Goal: Book appointment/travel/reservation

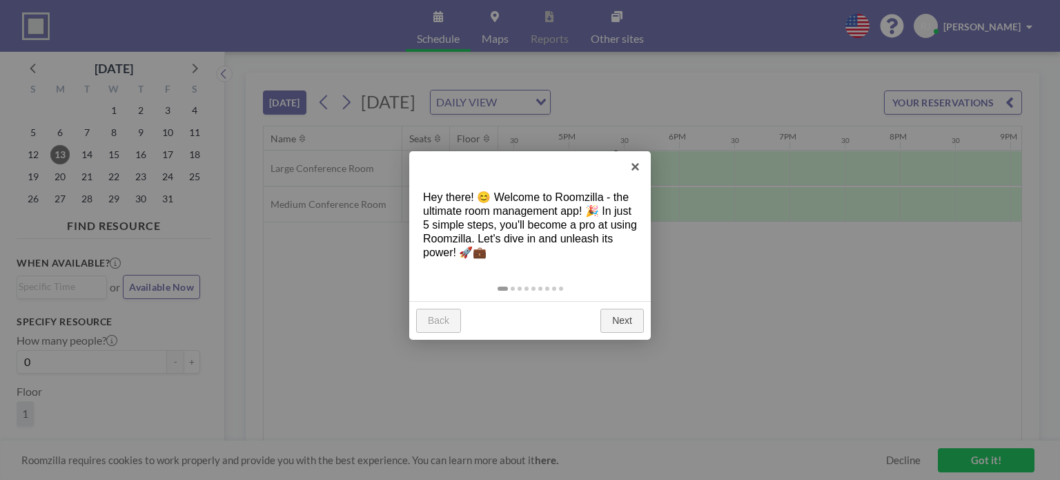
scroll to position [0, 1822]
click at [634, 165] on link "×" at bounding box center [635, 166] width 31 height 31
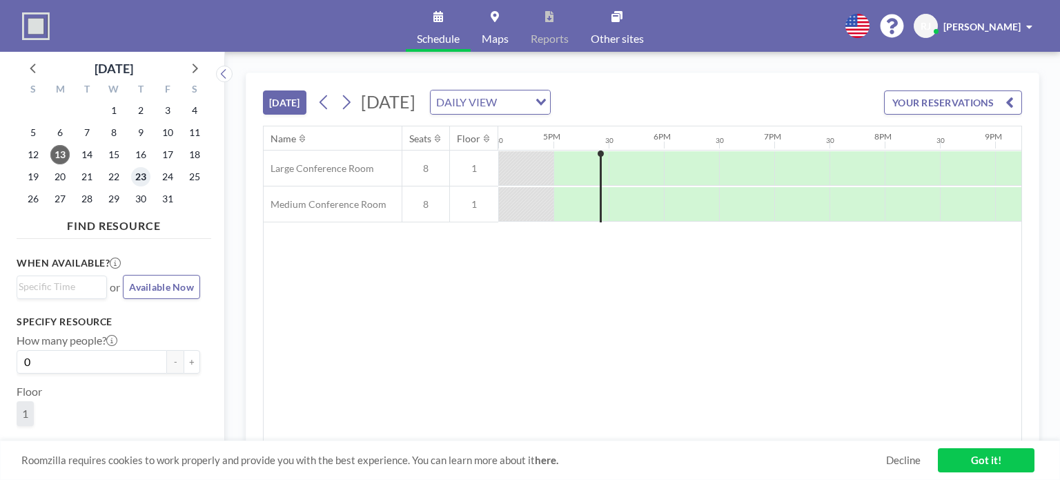
click at [144, 179] on span "23" at bounding box center [140, 176] width 19 height 19
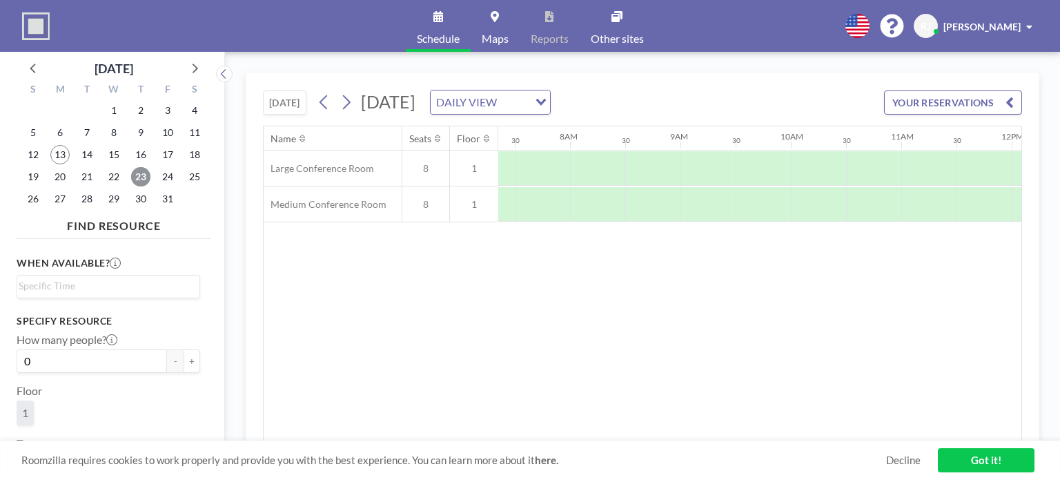
scroll to position [0, 828]
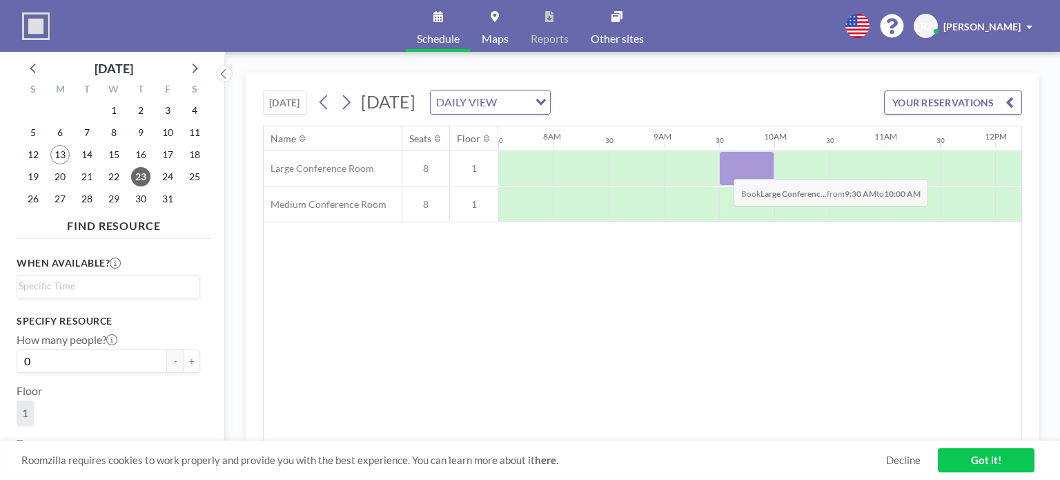
click at [723, 168] on div at bounding box center [746, 168] width 55 height 35
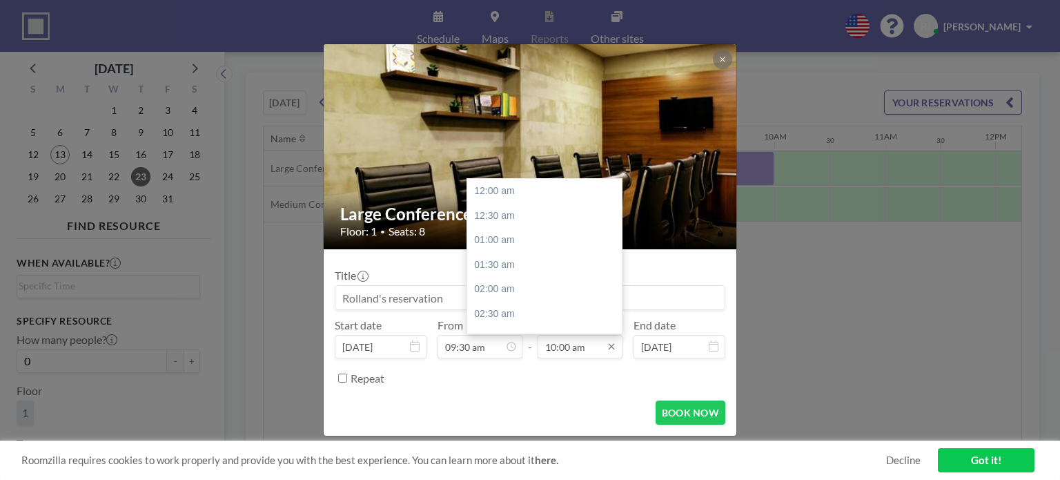
scroll to position [492, 0]
click at [546, 348] on input "10:00 am" at bounding box center [580, 346] width 85 height 23
click at [504, 218] on div "10:30 am" at bounding box center [548, 215] width 162 height 25
type input "10:30 am"
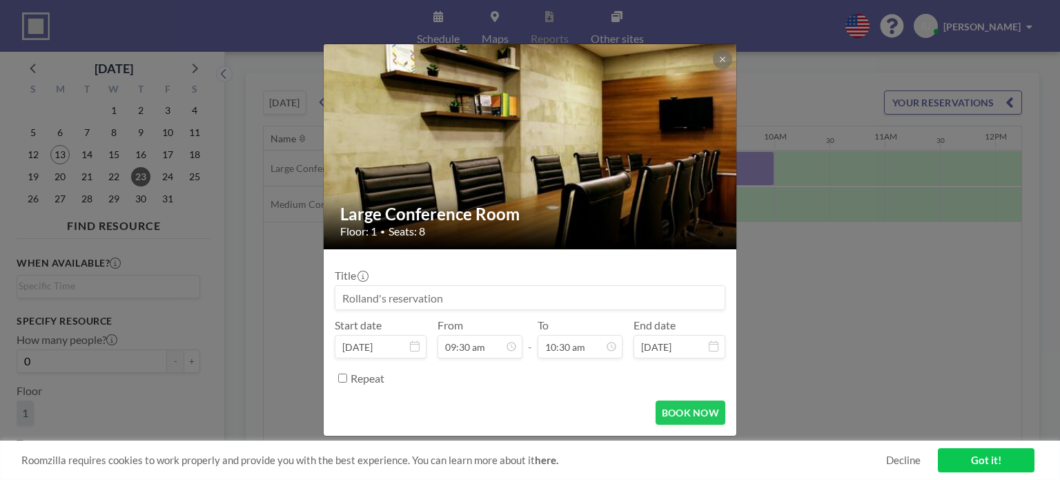
click at [519, 298] on input at bounding box center [530, 297] width 389 height 23
click at [489, 300] on input at bounding box center [530, 297] width 389 height 23
click at [431, 302] on input at bounding box center [530, 297] width 389 height 23
type input "SVUDL: Meeting with [PERSON_NAME]"
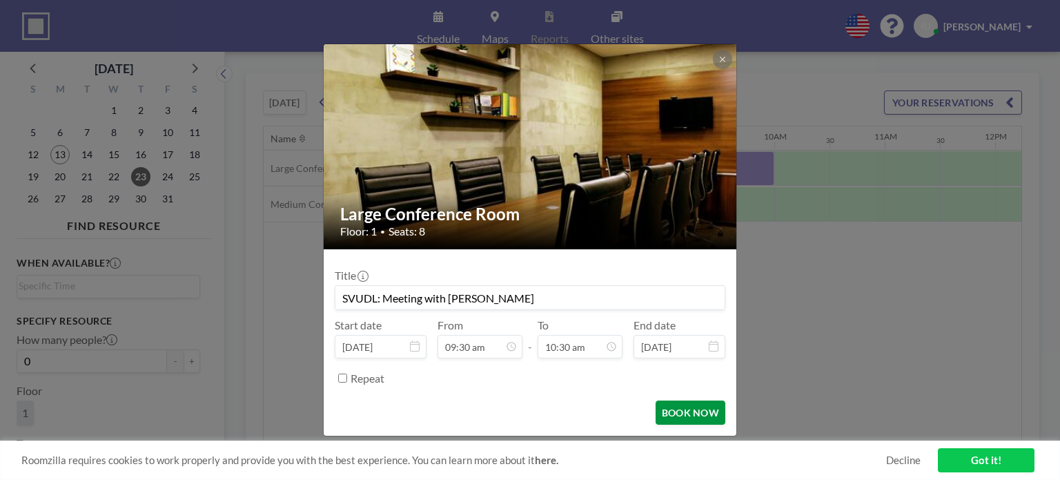
click at [675, 405] on button "BOOK NOW" at bounding box center [691, 412] width 70 height 24
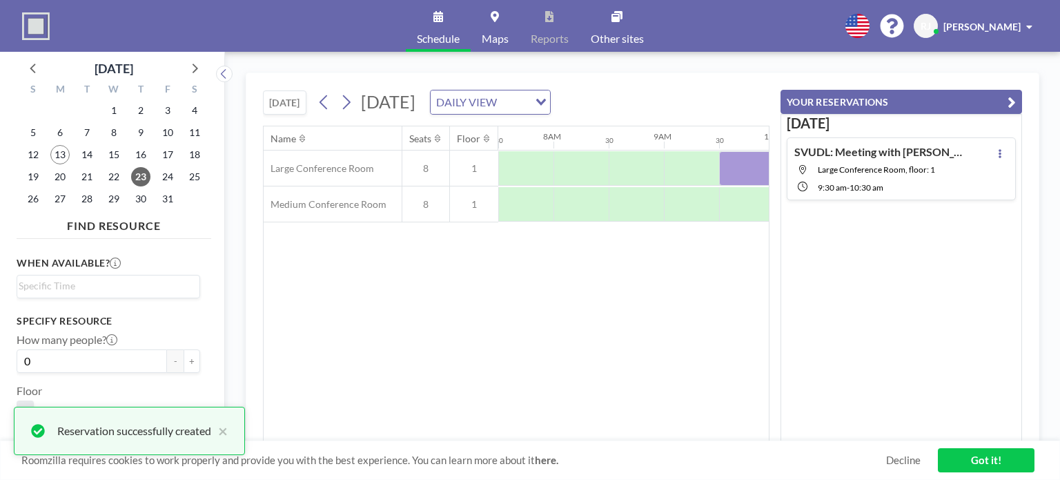
click at [975, 458] on link "Got it!" at bounding box center [986, 460] width 97 height 24
